Goal: Find contact information: Find contact information

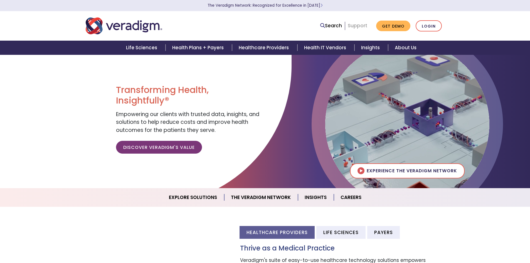
click at [360, 25] on link "Support" at bounding box center [357, 25] width 19 height 7
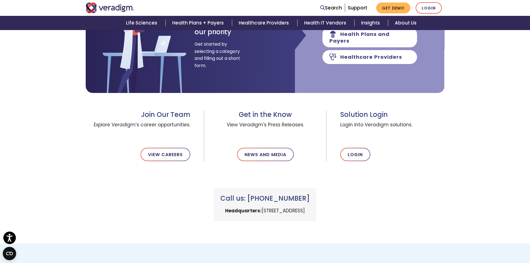
scroll to position [139, 0]
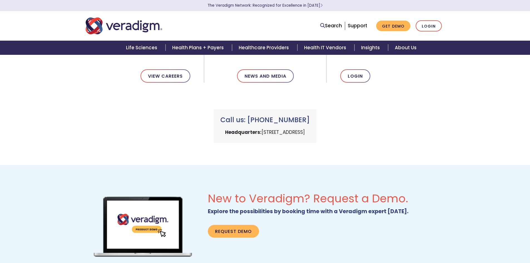
scroll to position [251, 0]
